Goal: Navigation & Orientation: Find specific page/section

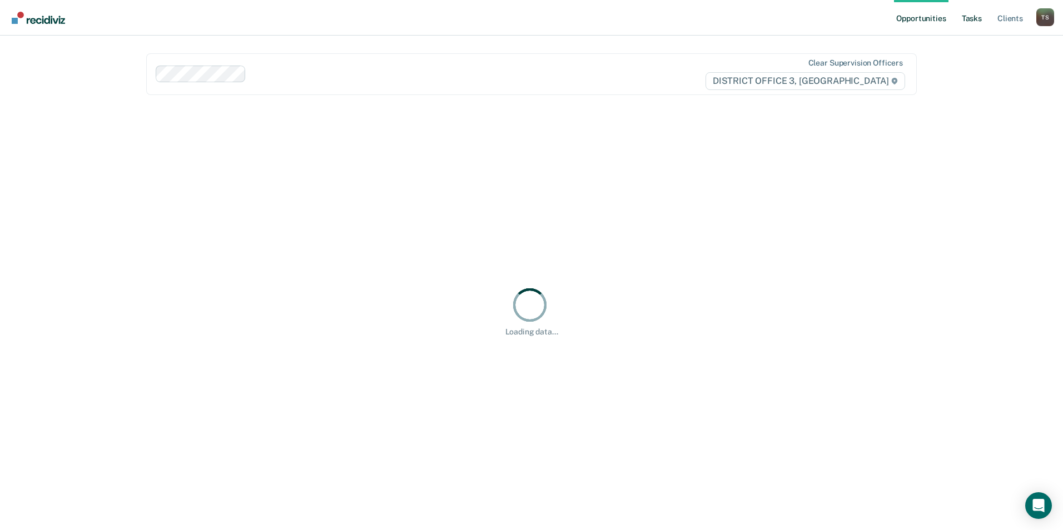
click at [976, 16] on link "Tasks" at bounding box center [972, 18] width 24 height 36
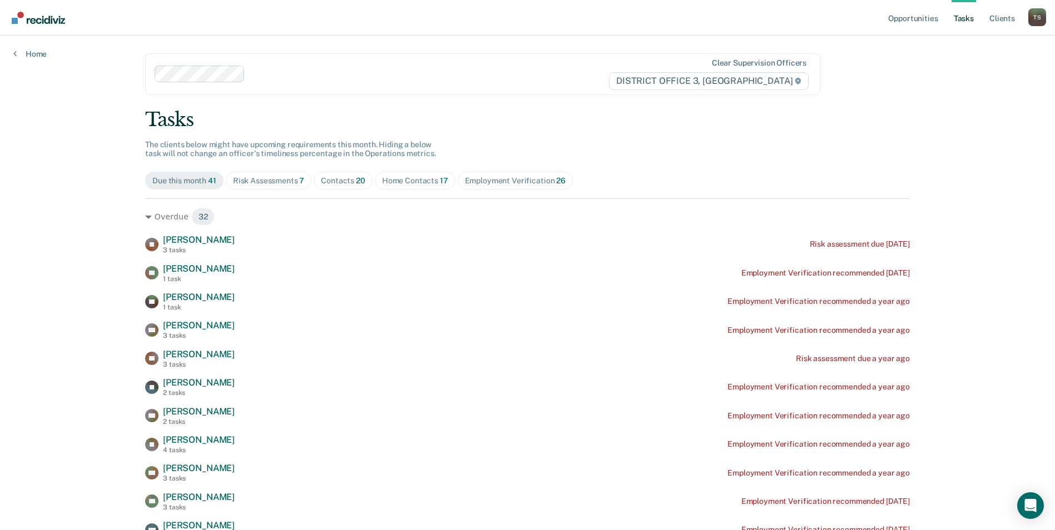
click at [325, 179] on div "Contacts 20" at bounding box center [343, 180] width 44 height 9
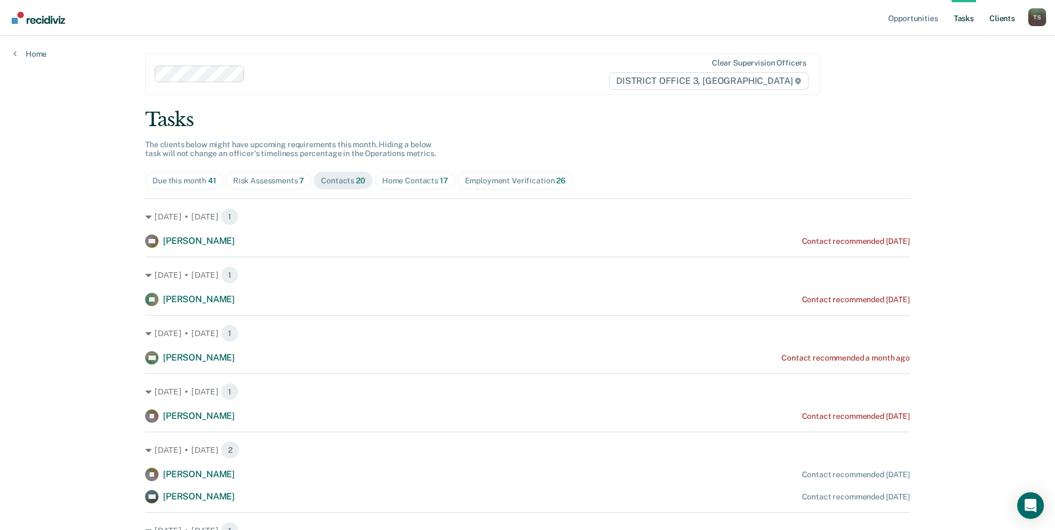
click at [995, 15] on link "Client s" at bounding box center [1002, 18] width 30 height 36
